Goal: Navigation & Orientation: Understand site structure

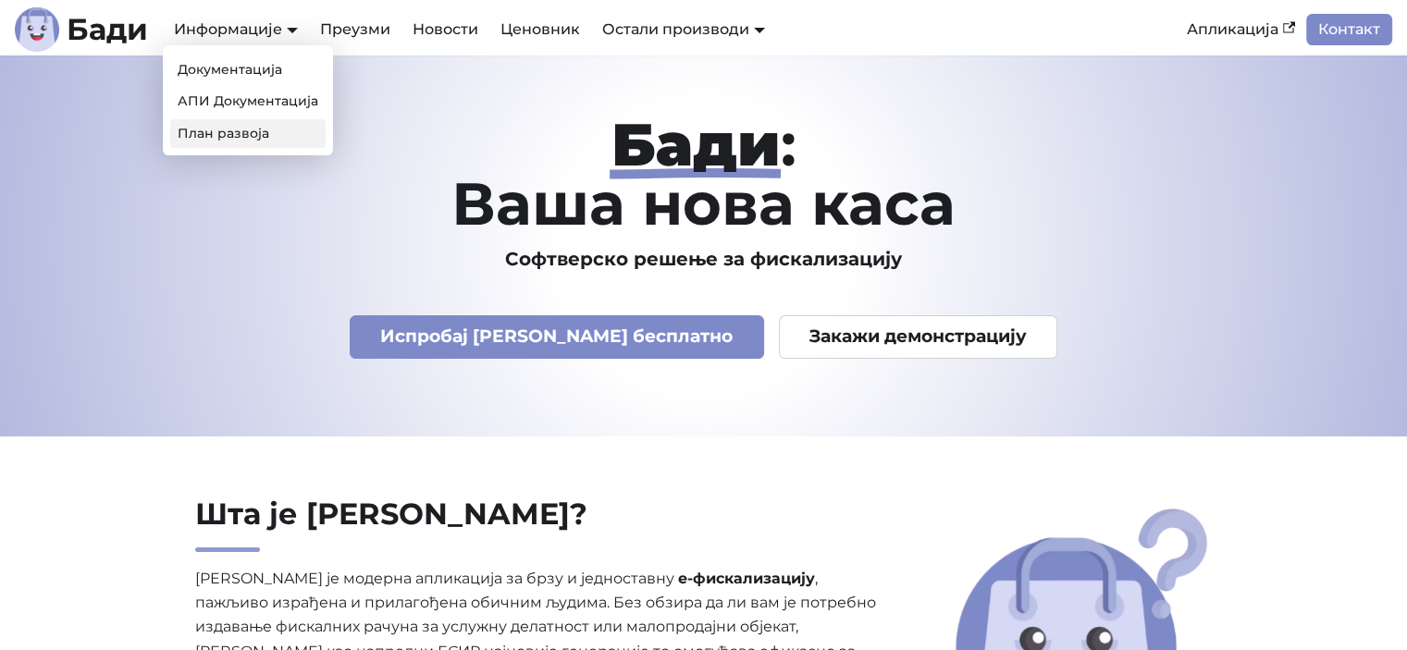
click at [227, 131] on link "План развоја" at bounding box center [247, 133] width 155 height 29
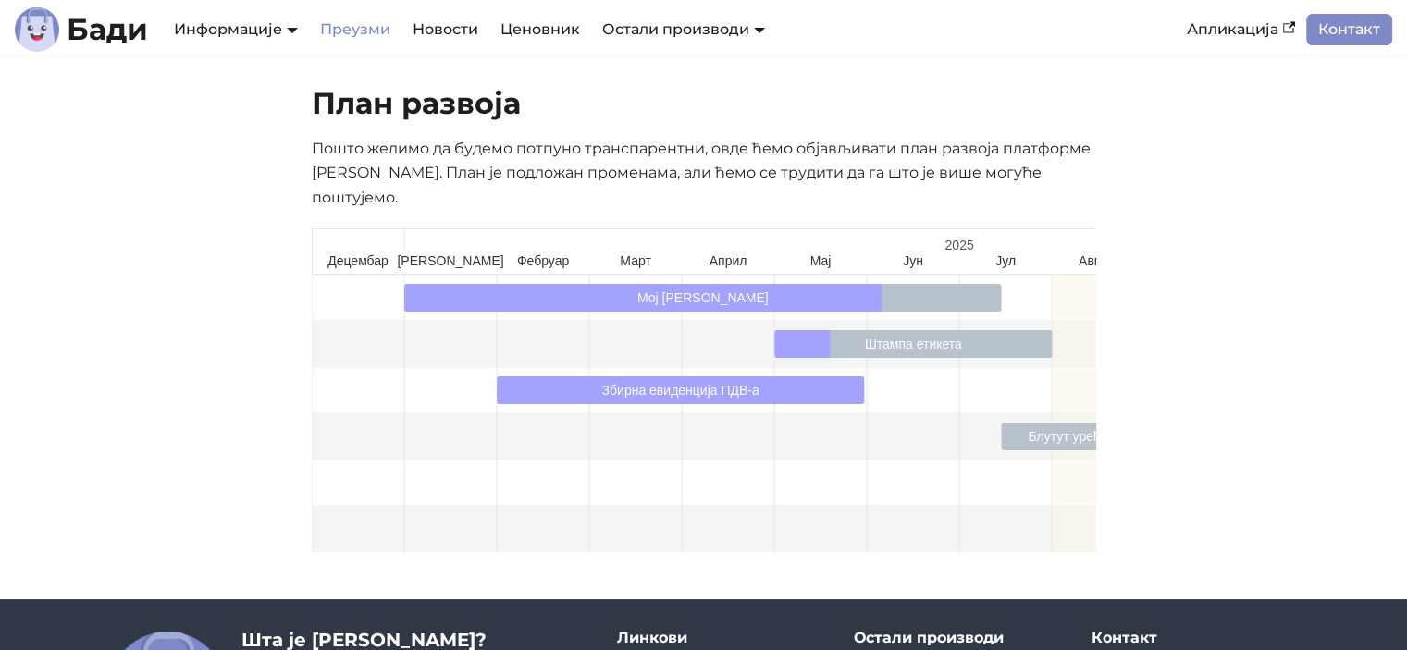
click at [342, 35] on link "Преузми" at bounding box center [355, 29] width 92 height 31
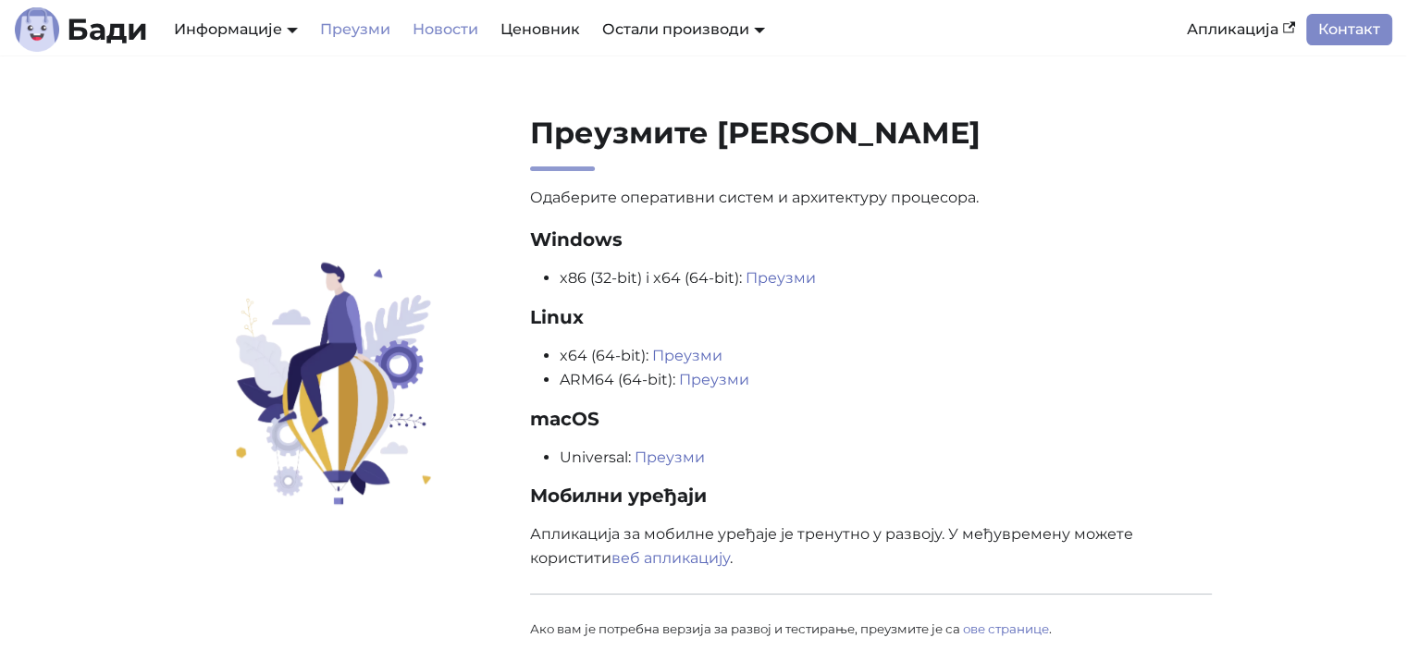
click at [462, 24] on link "Новости" at bounding box center [445, 29] width 88 height 31
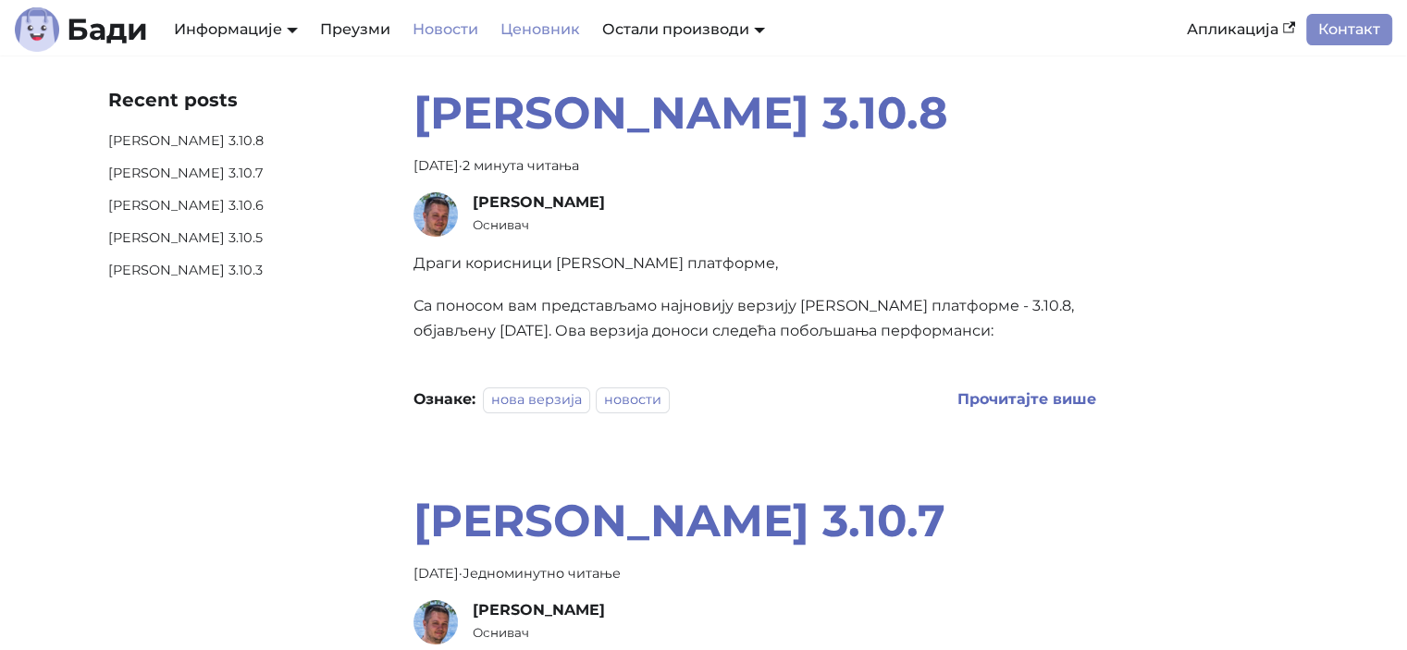
click at [506, 32] on link "Ценовник" at bounding box center [540, 29] width 102 height 31
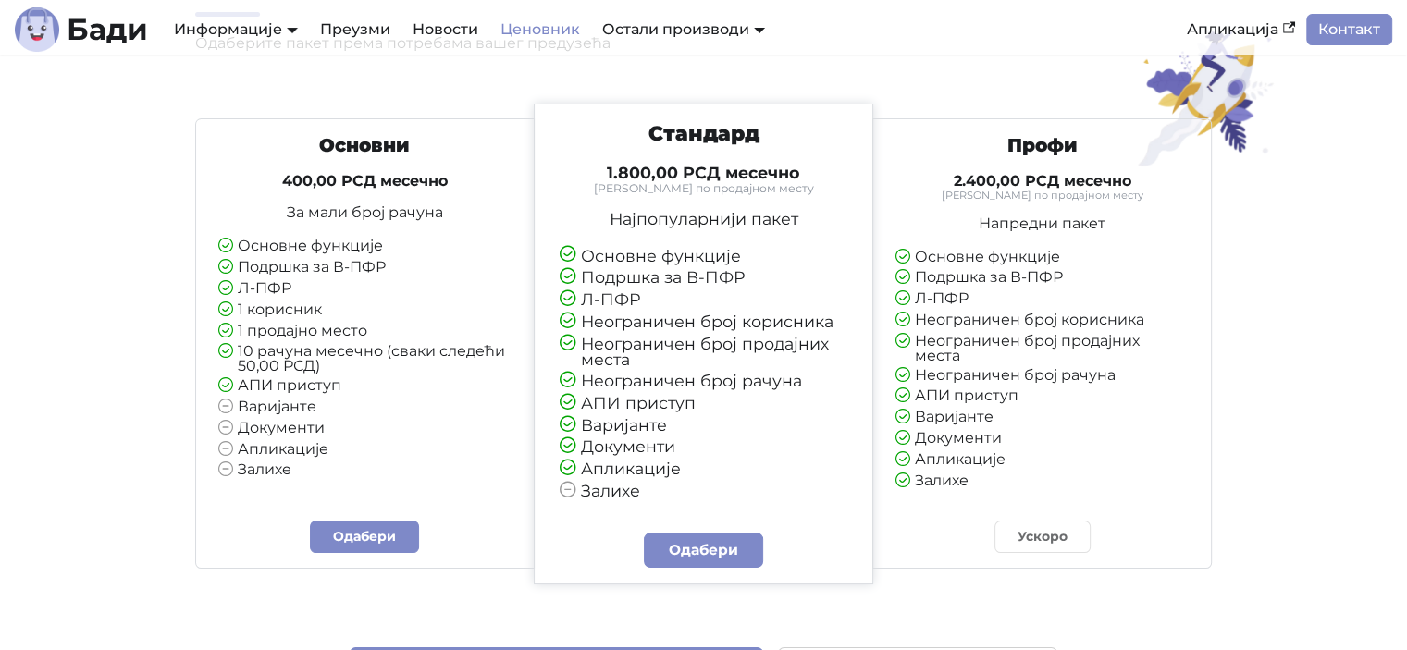
scroll to position [153, 0]
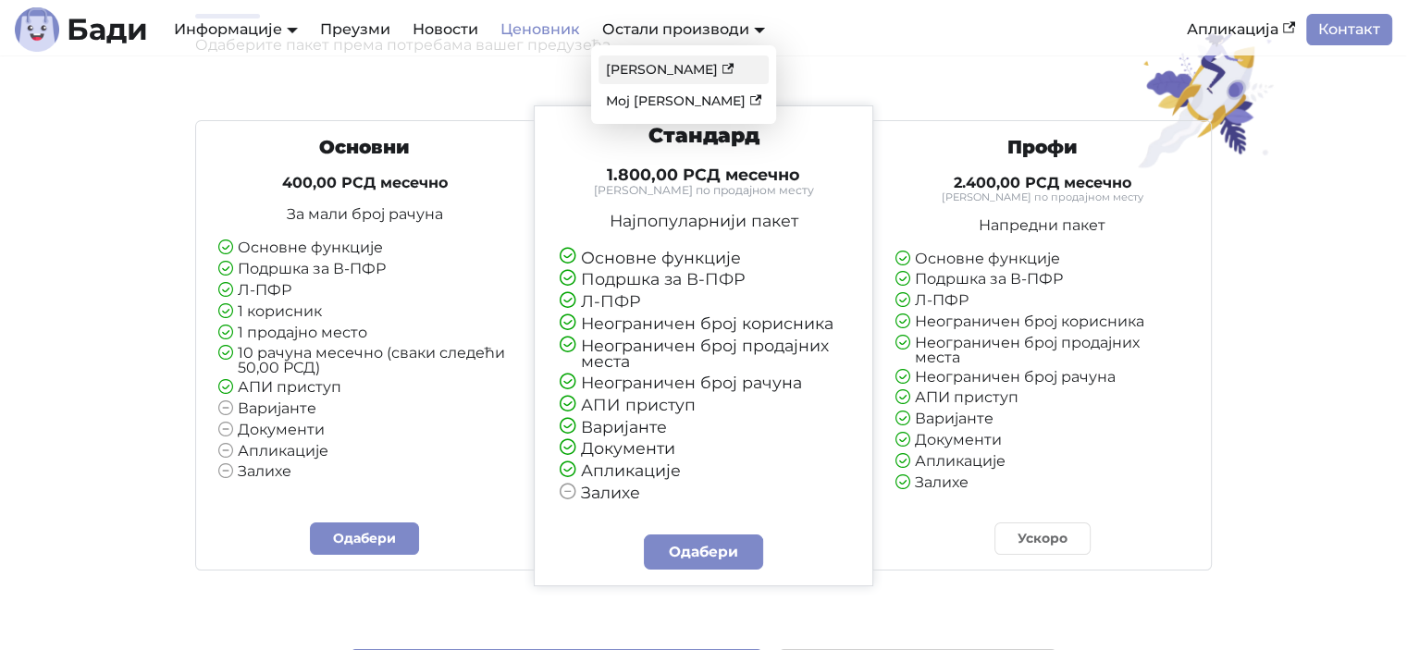
click at [642, 71] on link "[PERSON_NAME]" at bounding box center [683, 69] width 170 height 29
click at [690, 101] on link "Мој [PERSON_NAME]" at bounding box center [683, 101] width 170 height 29
